Goal: Communication & Community: Participate in discussion

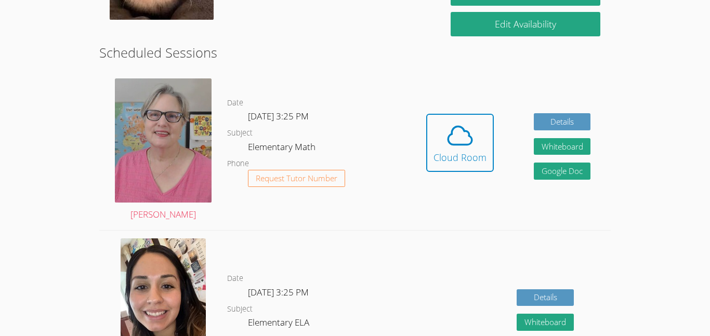
scroll to position [251, 0]
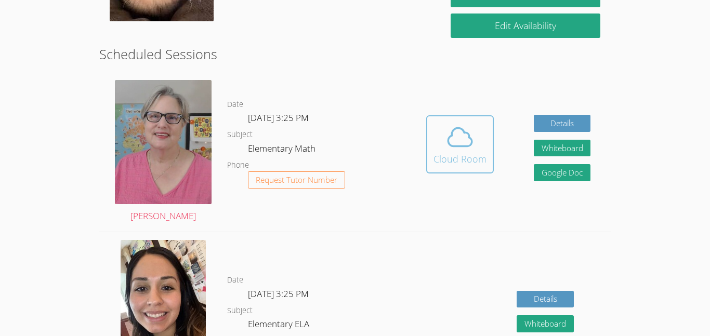
click at [468, 144] on icon at bounding box center [459, 137] width 29 height 29
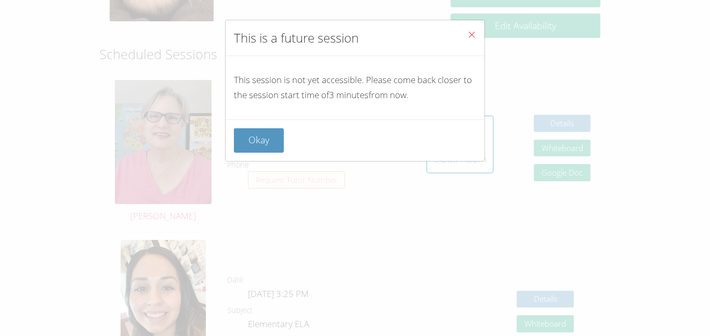
click at [471, 32] on icon "Close" at bounding box center [471, 34] width 9 height 9
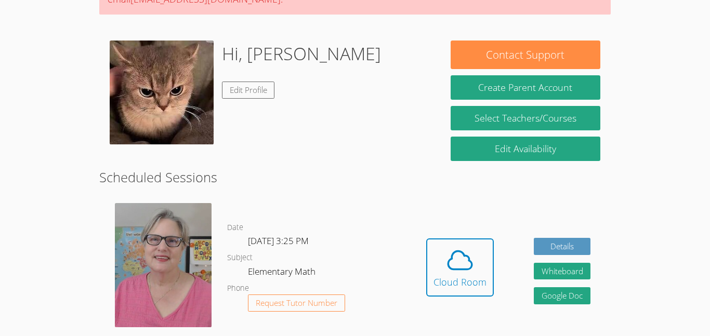
scroll to position [131, 0]
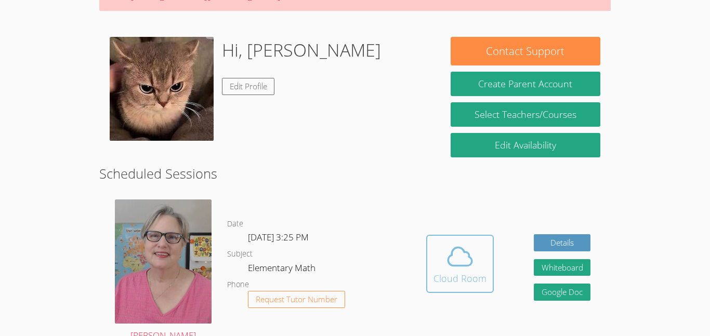
click at [467, 246] on icon at bounding box center [459, 256] width 29 height 29
click at [459, 276] on div "Cloud Room" at bounding box center [459, 278] width 53 height 15
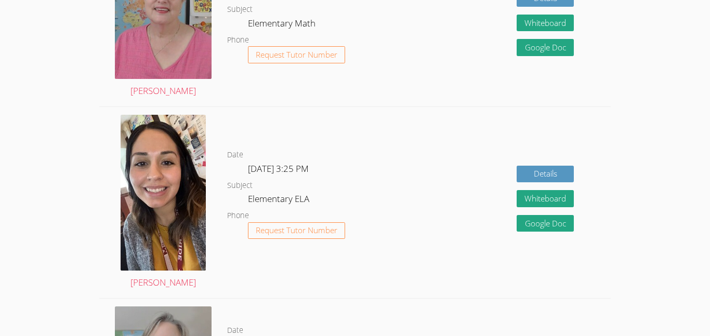
scroll to position [0, 0]
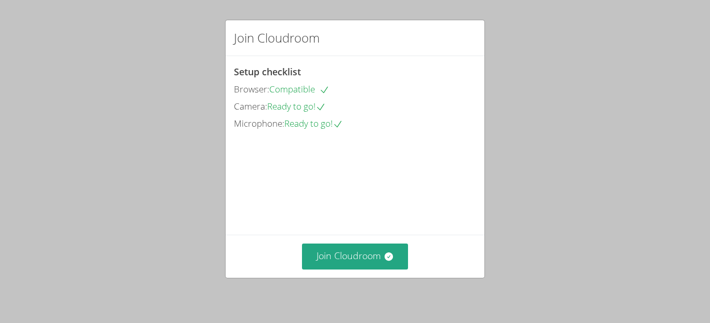
click at [425, 45] on div "Join Cloudroom Setup checklist Browser: Compatible Camera: Ready to go! Microph…" at bounding box center [355, 149] width 260 height 259
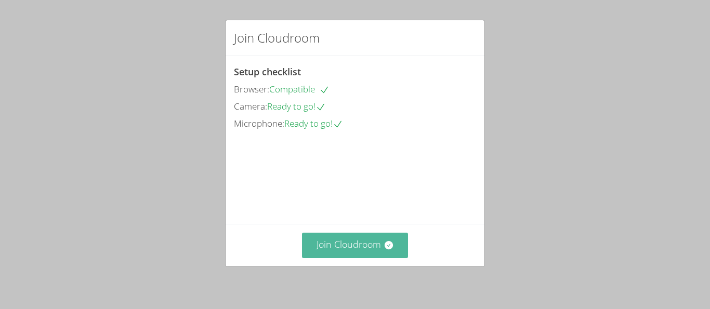
click at [344, 255] on button "Join Cloudroom" at bounding box center [355, 245] width 107 height 25
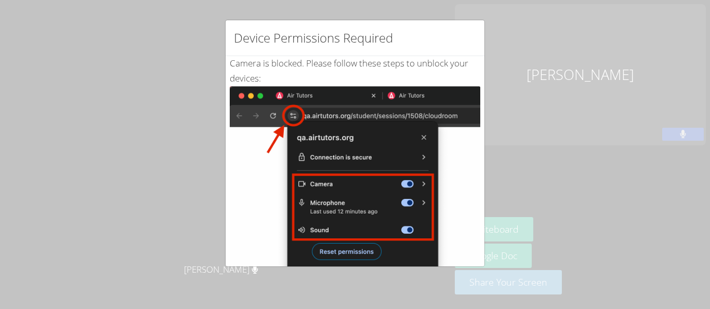
click at [429, 182] on img at bounding box center [355, 203] width 250 height 235
click at [382, 248] on img at bounding box center [355, 203] width 250 height 235
click at [695, 131] on div "Device Permissions Required Camera is blocked . Please follow these steps to un…" at bounding box center [355, 154] width 710 height 309
click at [229, 2] on div "Device Permissions Required Camera is blocked . Please follow these steps to un…" at bounding box center [355, 154] width 710 height 309
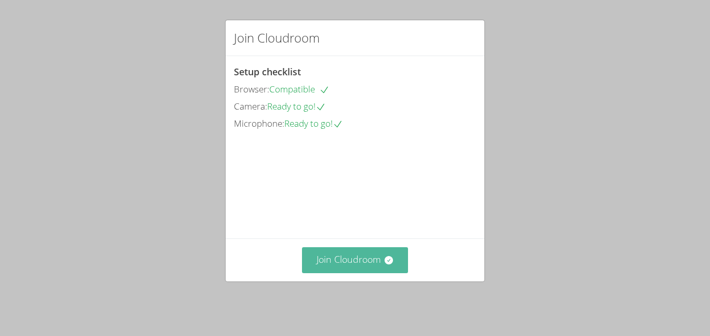
click at [345, 262] on button "Join Cloudroom" at bounding box center [355, 259] width 107 height 25
click at [350, 265] on button "Join Cloudroom" at bounding box center [355, 259] width 107 height 25
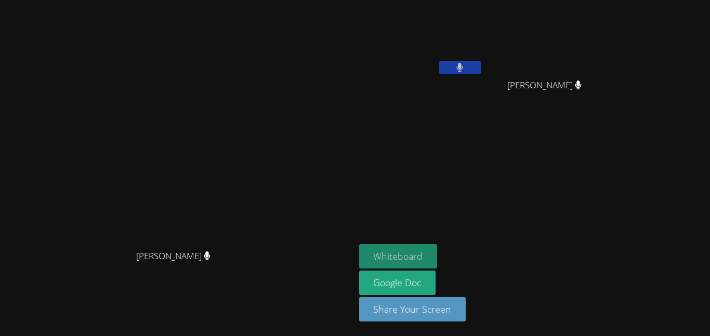
click at [437, 256] on button "Whiteboard" at bounding box center [398, 256] width 78 height 24
click at [437, 254] on button "Whiteboard" at bounding box center [398, 256] width 78 height 24
click at [481, 72] on button at bounding box center [460, 67] width 42 height 13
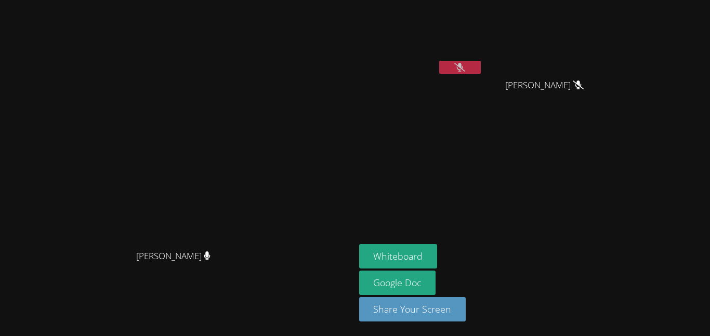
click at [465, 64] on icon at bounding box center [459, 67] width 11 height 9
click at [481, 74] on div at bounding box center [460, 69] width 42 height 16
click at [463, 71] on icon at bounding box center [459, 67] width 7 height 9
click at [437, 254] on button "Whiteboard" at bounding box center [398, 256] width 78 height 24
click at [481, 75] on div at bounding box center [460, 69] width 42 height 16
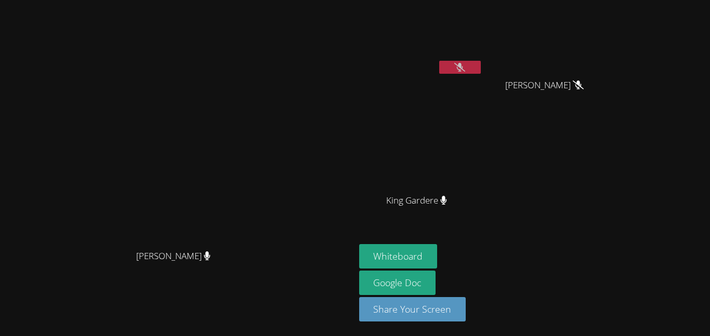
click at [465, 71] on icon at bounding box center [459, 67] width 11 height 9
